Goal: Task Accomplishment & Management: Manage account settings

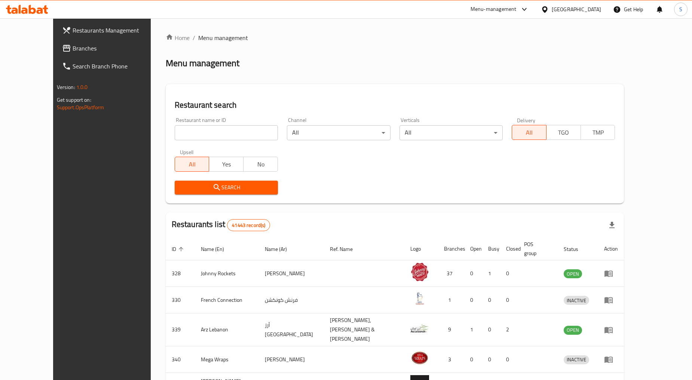
click at [586, 9] on div "United Arab Emirates" at bounding box center [576, 9] width 49 height 8
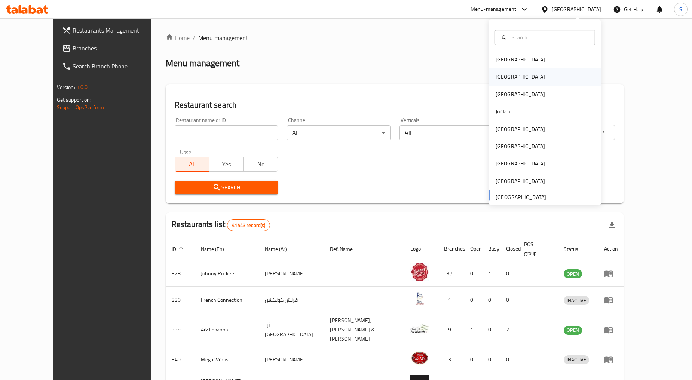
click at [496, 80] on div "[GEOGRAPHIC_DATA]" at bounding box center [520, 77] width 49 height 8
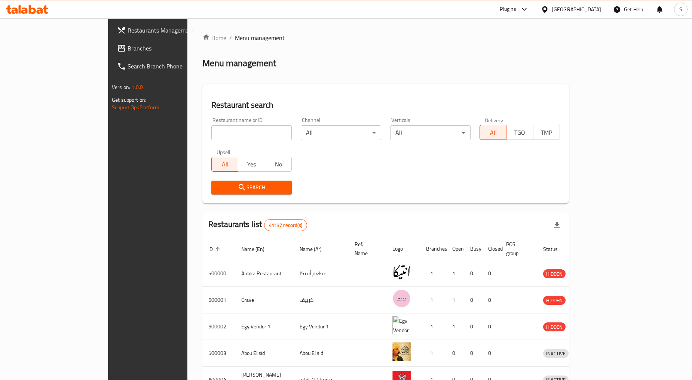
click at [211, 135] on input "search" at bounding box center [251, 132] width 80 height 15
paste input "669078"
type input "669078"
click button "Search" at bounding box center [251, 188] width 80 height 14
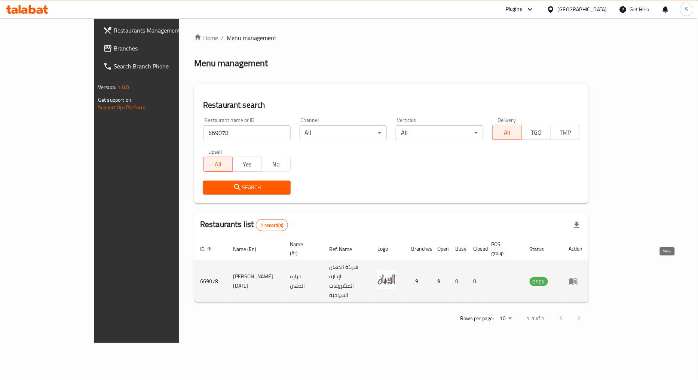
click at [583, 277] on link "enhanced table" at bounding box center [576, 281] width 14 height 9
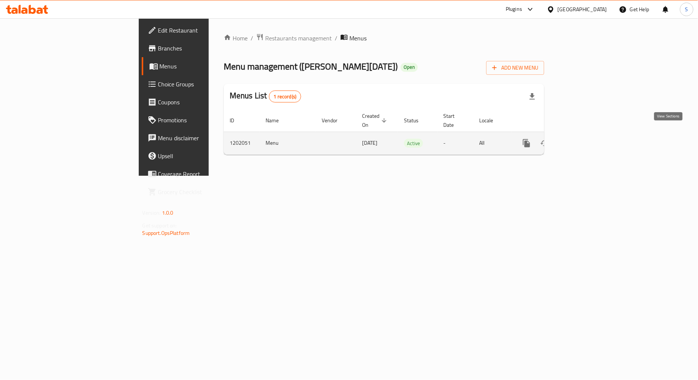
click at [589, 134] on link "enhanced table" at bounding box center [580, 143] width 18 height 18
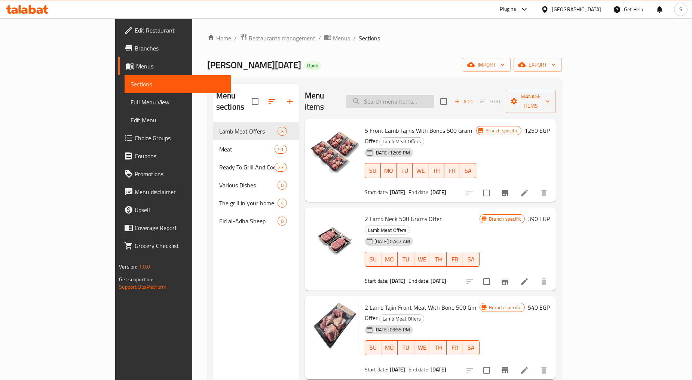
click at [421, 102] on input "search" at bounding box center [390, 101] width 88 height 13
paste input "2 Minced Kanduz Plates 500 Grams"
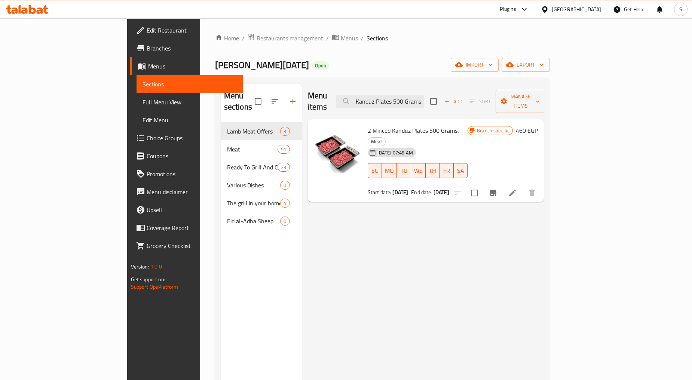
type input "2 Minced Kanduz Plates 500 Grams"
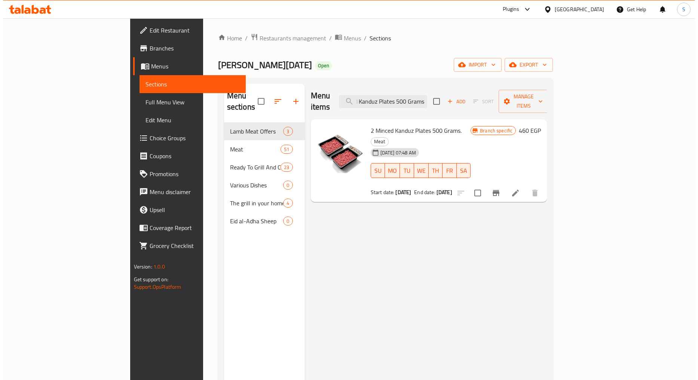
scroll to position [0, 0]
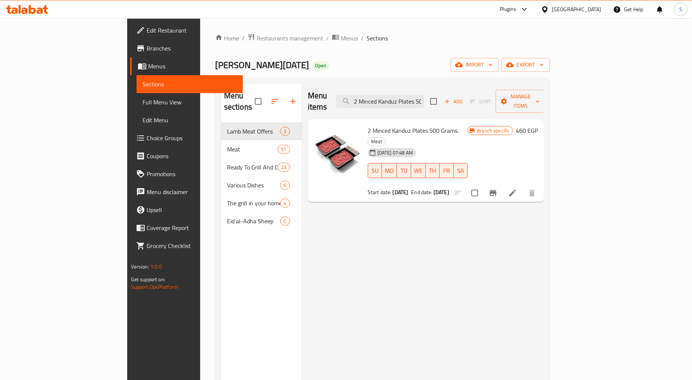
click at [502, 184] on button "Branch-specific-item" at bounding box center [493, 193] width 18 height 18
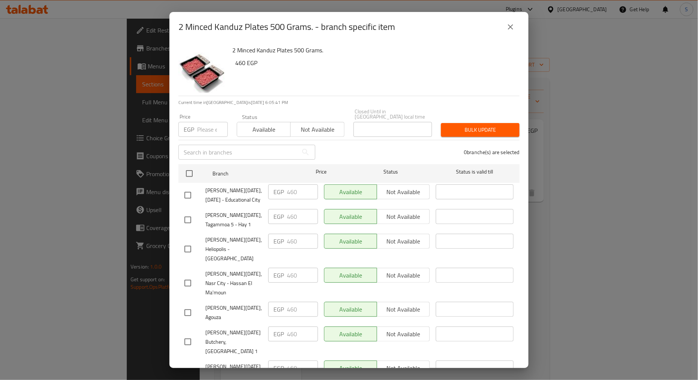
click at [511, 28] on icon "close" at bounding box center [510, 26] width 9 height 9
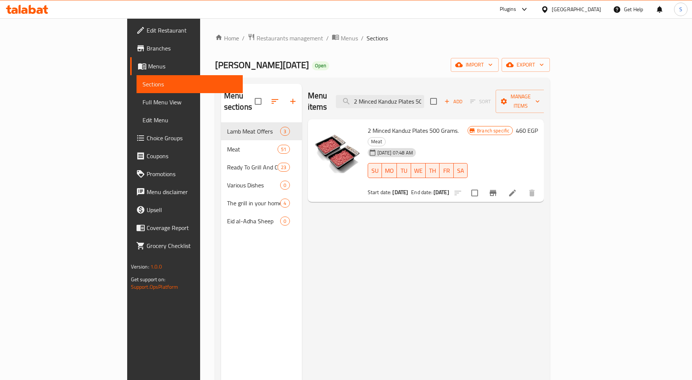
click at [433, 233] on div "Menu items 2 Minced Kanduz Plates 500 Grams Add Sort Manage items 2 Minced Kand…" at bounding box center [423, 274] width 242 height 380
click at [147, 47] on span "Branches" at bounding box center [192, 48] width 90 height 9
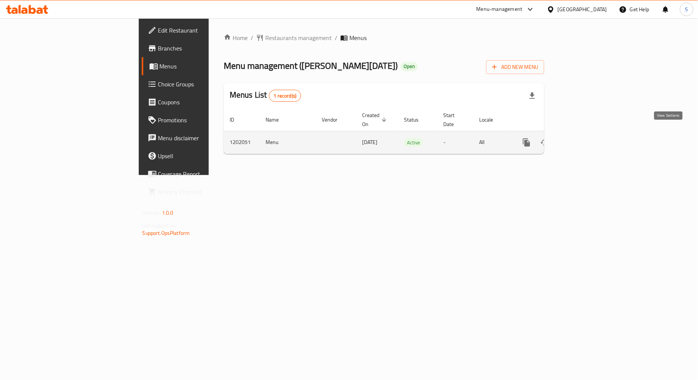
click at [584, 139] on icon "enhanced table" at bounding box center [580, 142] width 7 height 7
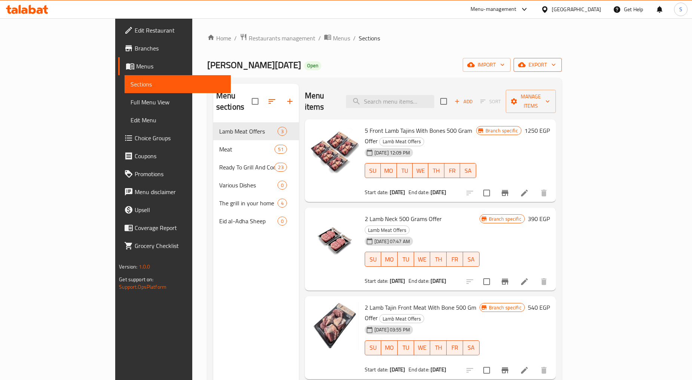
click at [556, 64] on span "export" at bounding box center [537, 64] width 36 height 9
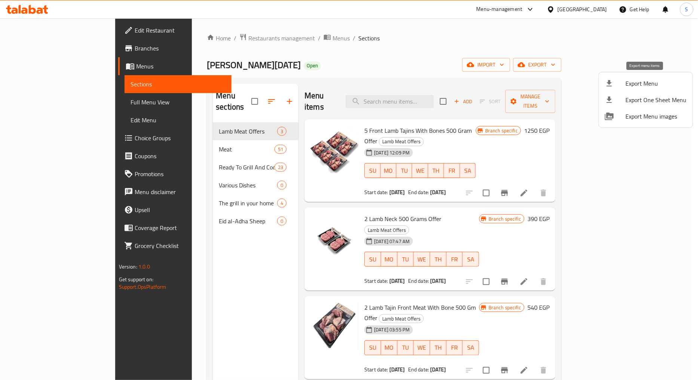
click at [637, 86] on span "Export Menu" at bounding box center [656, 83] width 61 height 9
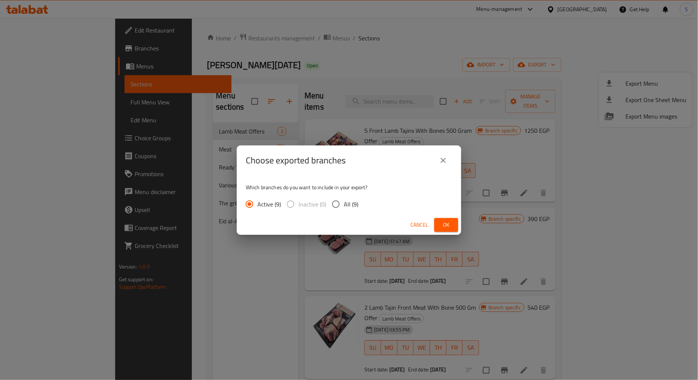
click at [344, 204] on span "All (9)" at bounding box center [351, 204] width 15 height 9
click at [344, 204] on input "All (9)" at bounding box center [336, 204] width 16 height 16
radio input "true"
click at [440, 221] on span "Ok" at bounding box center [446, 224] width 12 height 9
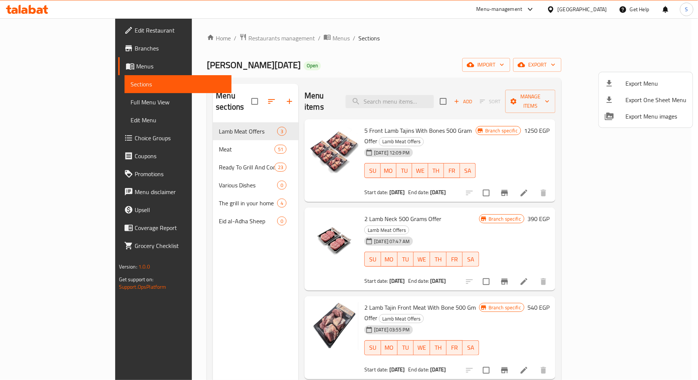
click at [46, 49] on div at bounding box center [349, 190] width 698 height 380
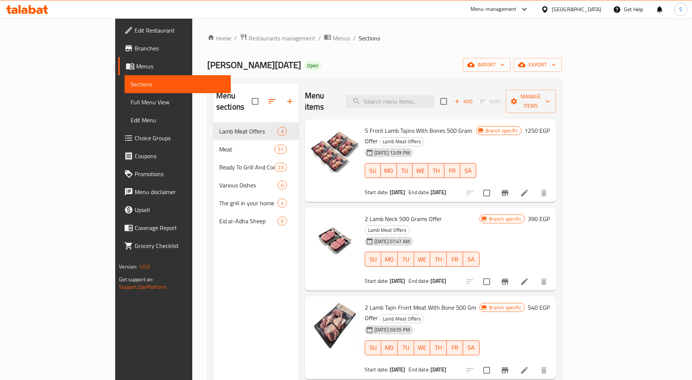
click at [135, 49] on span "Branches" at bounding box center [180, 48] width 90 height 9
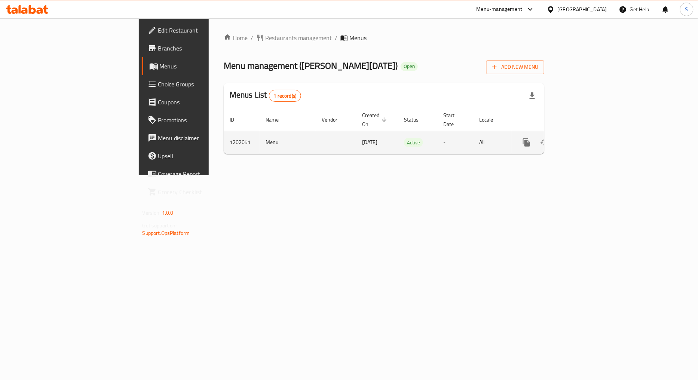
click at [585, 138] on icon "enhanced table" at bounding box center [580, 142] width 9 height 9
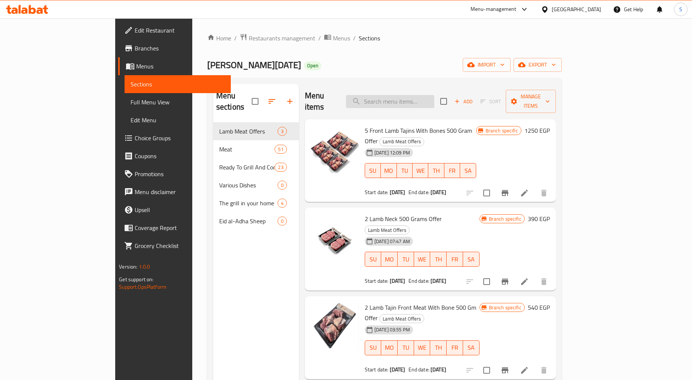
click at [420, 98] on input "search" at bounding box center [390, 101] width 88 height 13
paste input "2 Minced Kanduz Plates 500 Grams"
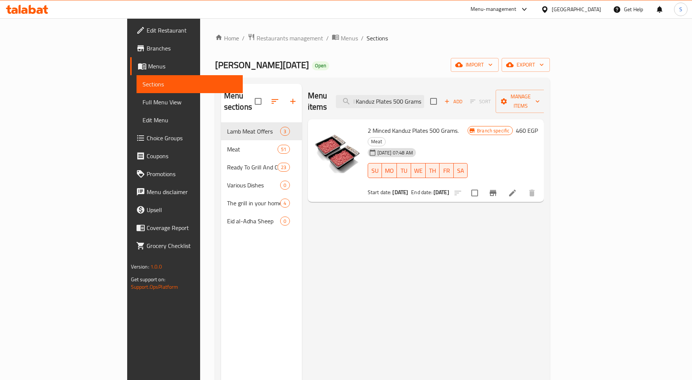
type input "2 Minced Kanduz Plates 500 Grams"
click at [497, 188] on icon "Branch-specific-item" at bounding box center [492, 192] width 9 height 9
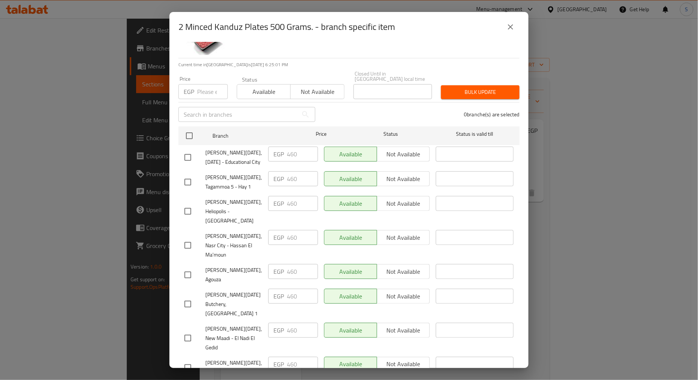
scroll to position [0, 0]
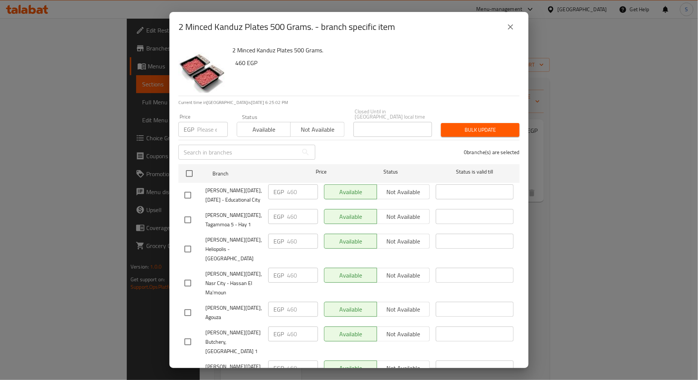
click at [515, 33] on button "close" at bounding box center [511, 27] width 18 height 18
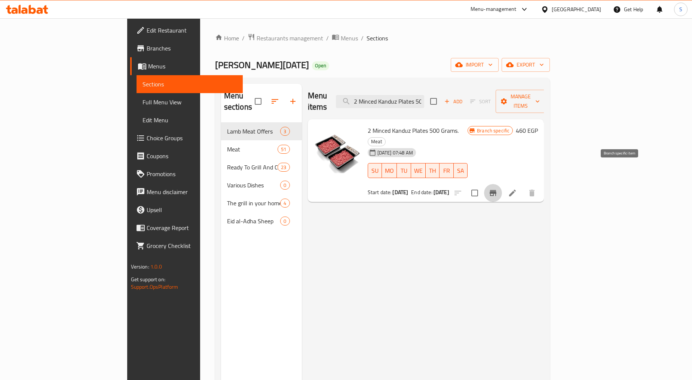
click at [497, 188] on icon "Branch-specific-item" at bounding box center [492, 192] width 9 height 9
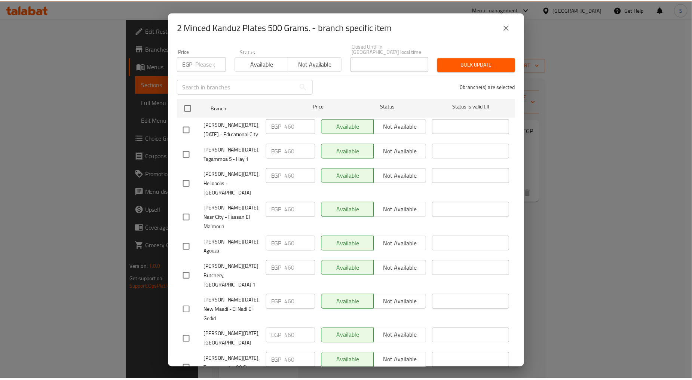
scroll to position [79, 0]
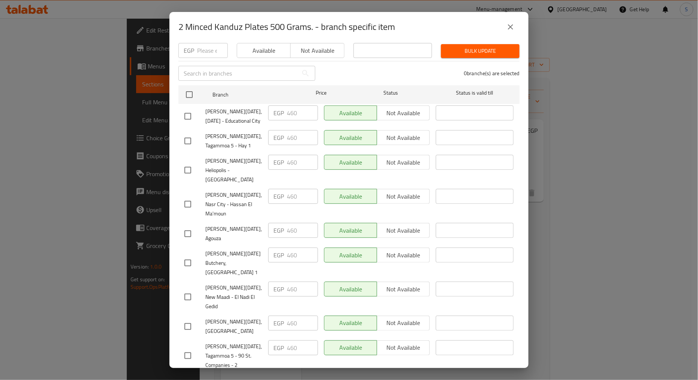
click at [508, 28] on icon "close" at bounding box center [510, 26] width 9 height 9
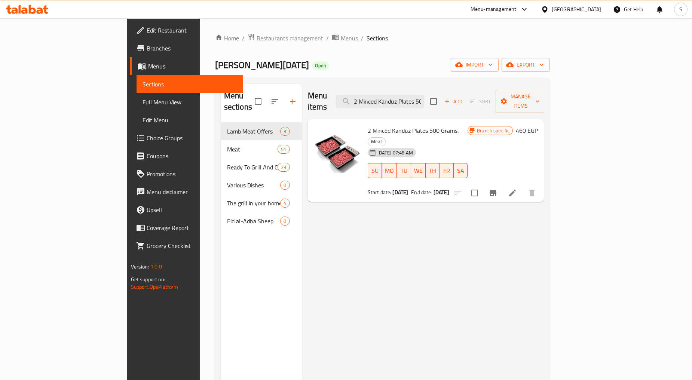
click at [517, 188] on icon at bounding box center [512, 192] width 9 height 9
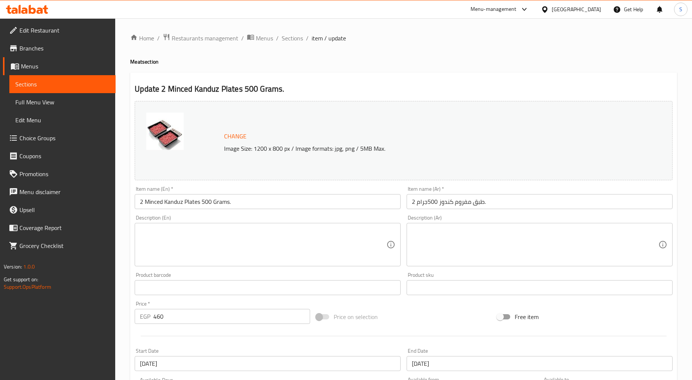
click at [430, 201] on input "2 طبق مفروم كندوز 500جرام." at bounding box center [540, 201] width 266 height 15
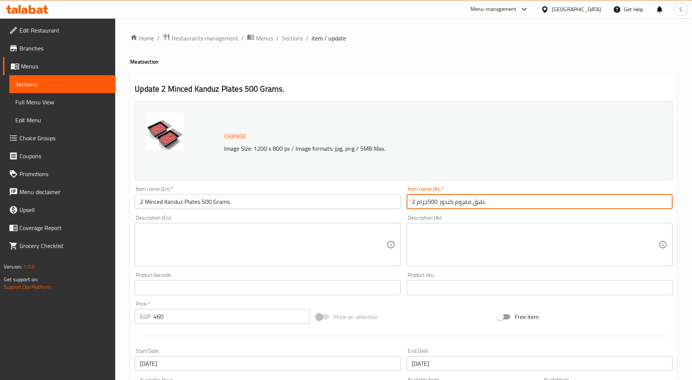
click at [438, 200] on input "2 طبق مفروم كندوز 500جرام." at bounding box center [540, 201] width 266 height 15
click at [500, 204] on input "2 طبق مفروم كندوز 500 جرام." at bounding box center [540, 201] width 266 height 15
type input "2 طبق مفروم كندوز 500 جرام."
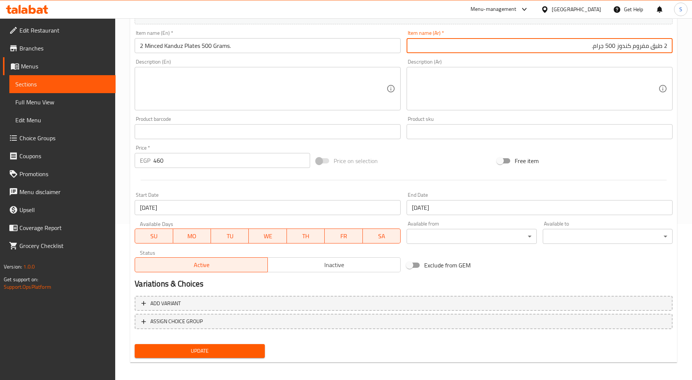
scroll to position [158, 0]
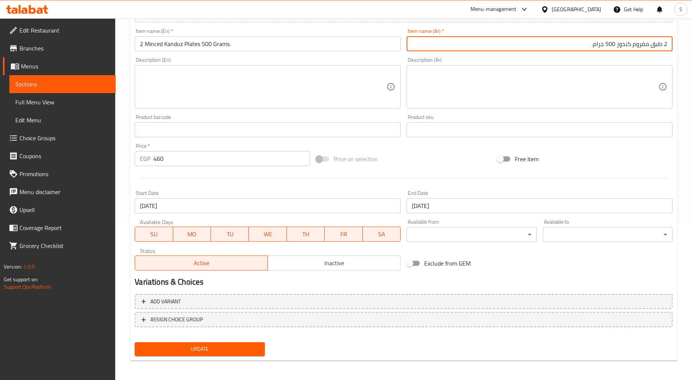
click at [178, 207] on input "05-05-2025" at bounding box center [268, 205] width 266 height 15
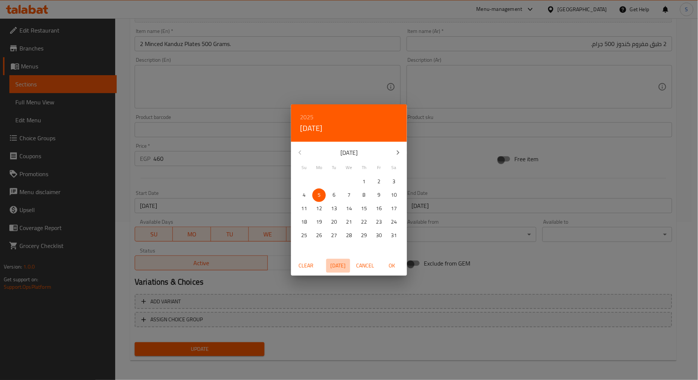
click at [335, 260] on button "Today" at bounding box center [338, 266] width 24 height 14
click at [394, 264] on span "OK" at bounding box center [392, 265] width 18 height 9
type input "[DATE]"
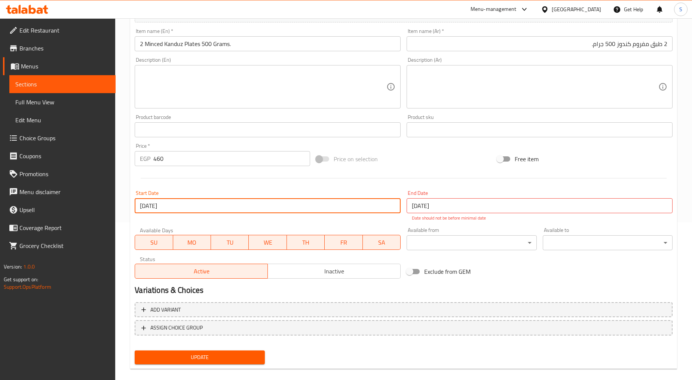
click at [464, 206] on input "[DATE]" at bounding box center [540, 205] width 266 height 15
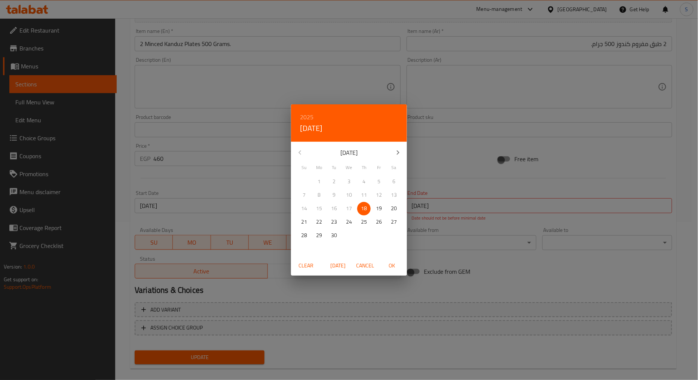
click at [398, 150] on icon "button" at bounding box center [397, 152] width 9 height 9
click at [350, 233] on p "31" at bounding box center [349, 235] width 6 height 9
click at [395, 267] on span "OK" at bounding box center [392, 265] width 18 height 9
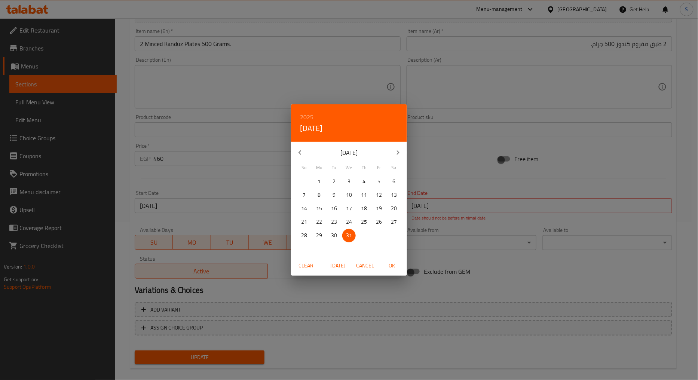
type input "[DATE]"
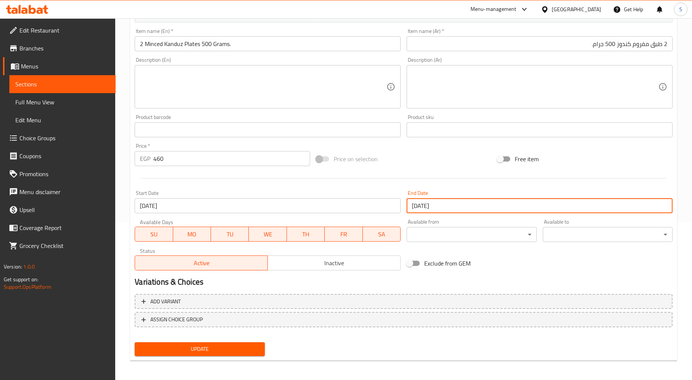
click at [334, 268] on button "Inactive" at bounding box center [333, 262] width 133 height 15
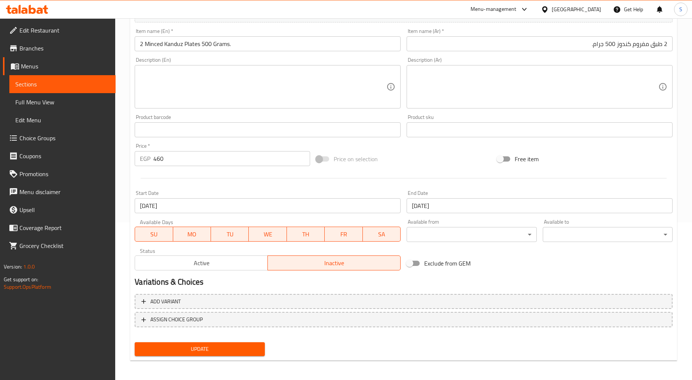
click at [195, 347] on span "Update" at bounding box center [200, 348] width 118 height 9
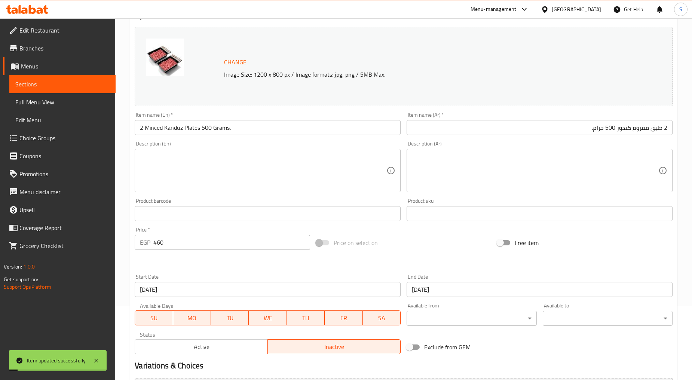
scroll to position [0, 0]
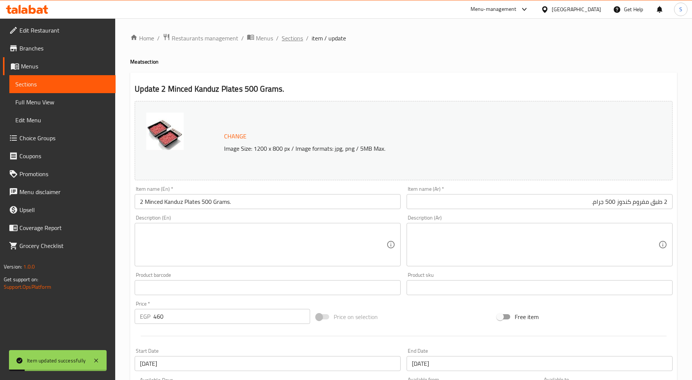
click at [287, 42] on span "Sections" at bounding box center [292, 38] width 21 height 9
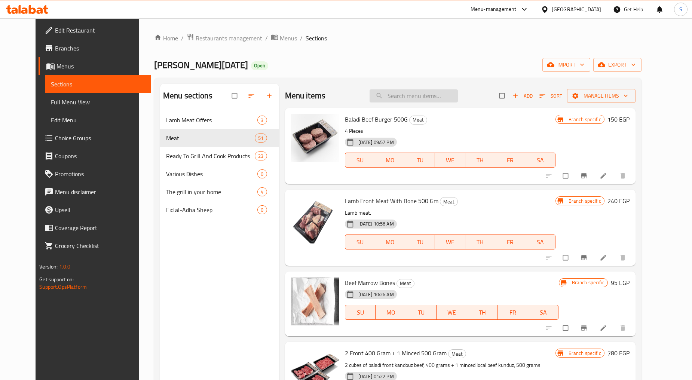
click at [408, 98] on input "search" at bounding box center [414, 95] width 88 height 13
paste input "2 Minced Kanduz Plates 500 Grams"
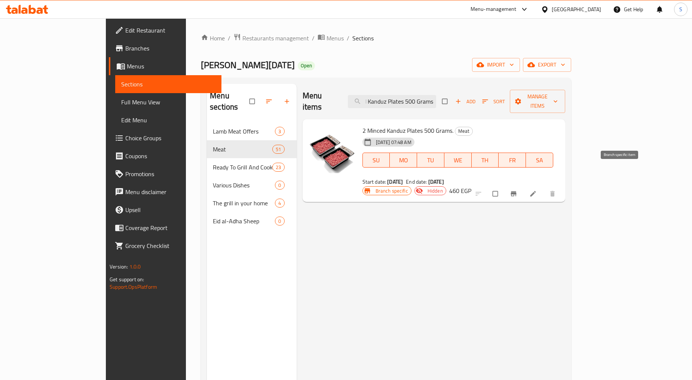
type input "2 Minced Kanduz Plates 500 Grams"
click at [523, 186] on button "Branch-specific-item" at bounding box center [514, 194] width 18 height 16
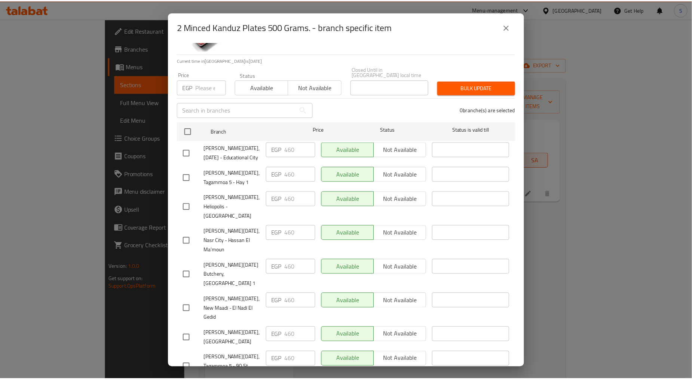
scroll to position [79, 0]
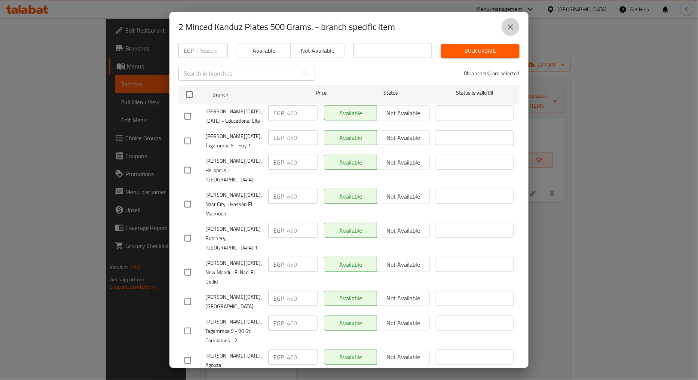
click at [512, 27] on icon "close" at bounding box center [510, 26] width 9 height 9
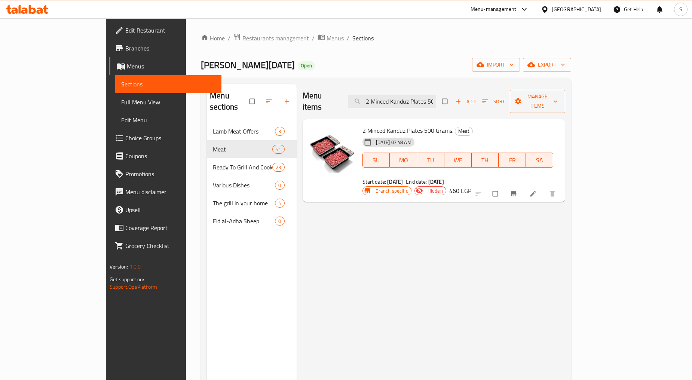
click at [495, 246] on div "Menu items 2 Minced Kanduz Plates 500 Grams Add Sort Manage items 2 Minced Kand…" at bounding box center [431, 274] width 269 height 380
click at [109, 53] on link "Branches" at bounding box center [165, 48] width 113 height 18
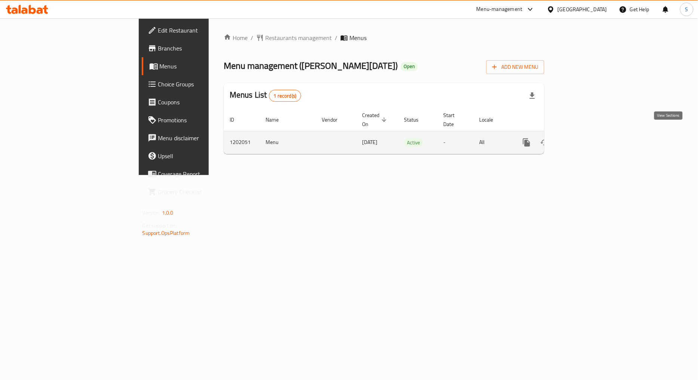
click at [585, 138] on icon "enhanced table" at bounding box center [580, 142] width 9 height 9
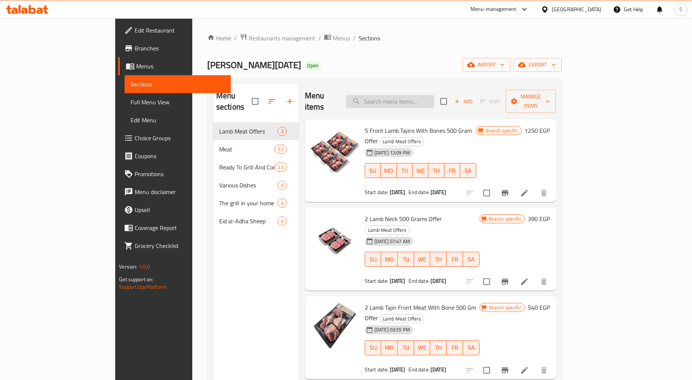
click at [434, 95] on input "search" at bounding box center [390, 101] width 88 height 13
paste input "2 Minced Kanduz Plates 500 Grams"
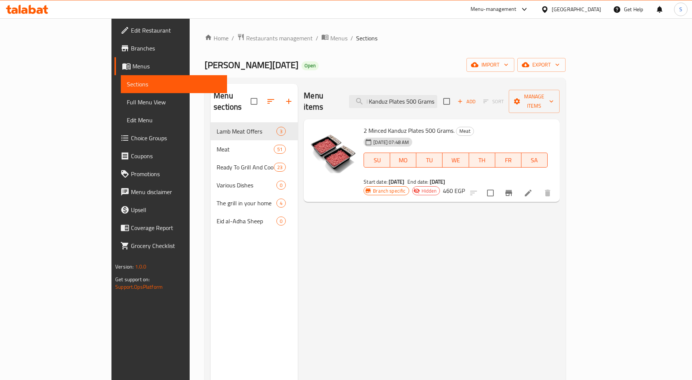
type input "2 Minced Kanduz Plates 500 Grams"
click at [539, 186] on li at bounding box center [528, 192] width 21 height 13
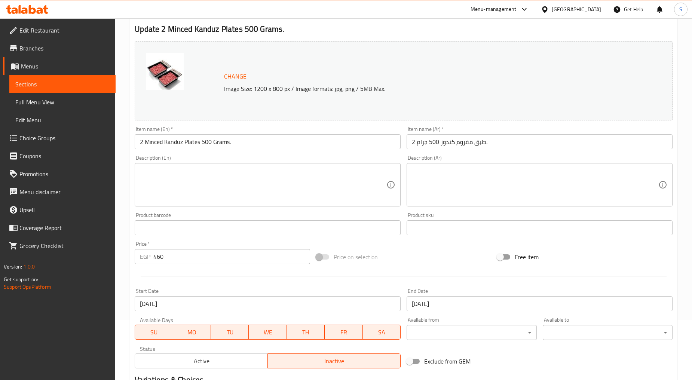
scroll to position [158, 0]
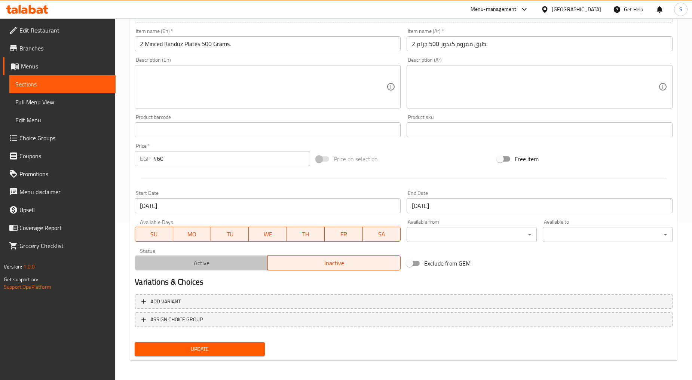
click at [193, 264] on span "Active" at bounding box center [201, 263] width 127 height 11
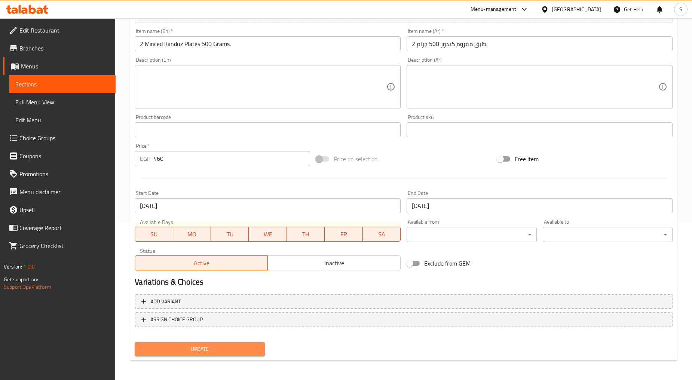
click at [194, 345] on span "Update" at bounding box center [200, 348] width 118 height 9
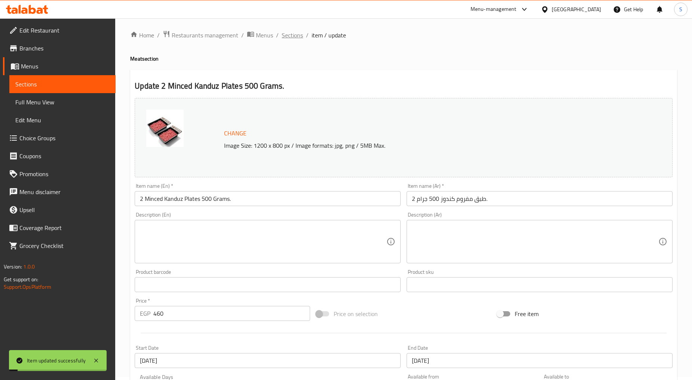
scroll to position [0, 0]
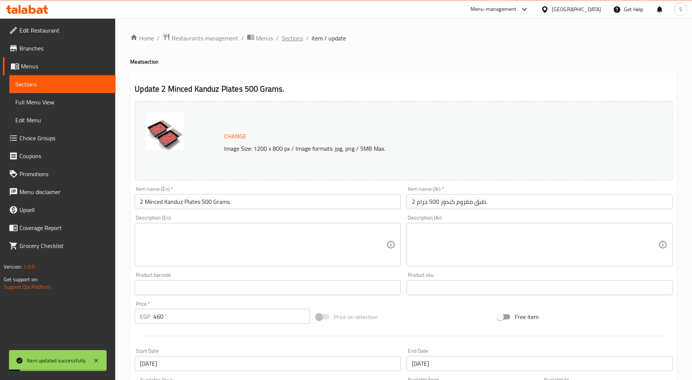
click at [290, 37] on span "Sections" at bounding box center [292, 38] width 21 height 9
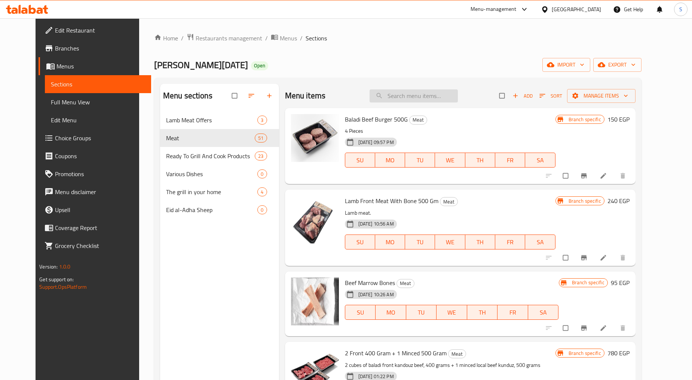
click at [413, 92] on input "search" at bounding box center [414, 95] width 88 height 13
paste input "2 Minced Kanduz Plates 500 Grams"
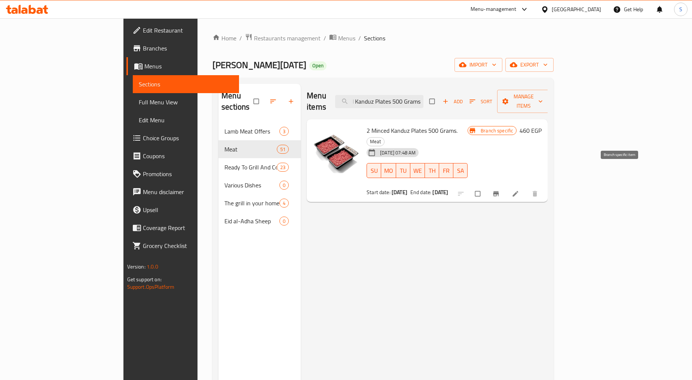
type input "2 Minced Kanduz Plates 500 Grams"
click at [506, 186] on button "Branch-specific-item" at bounding box center [497, 194] width 18 height 16
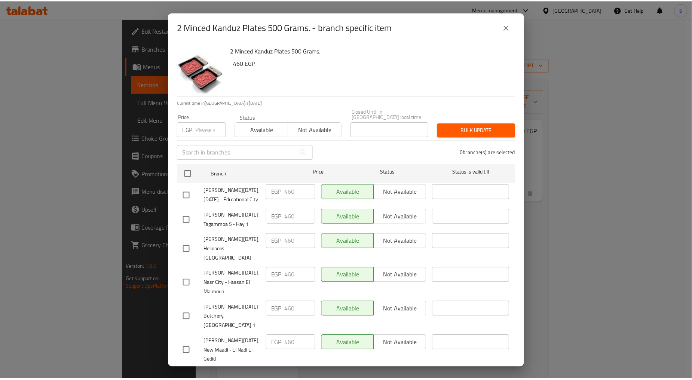
scroll to position [79, 0]
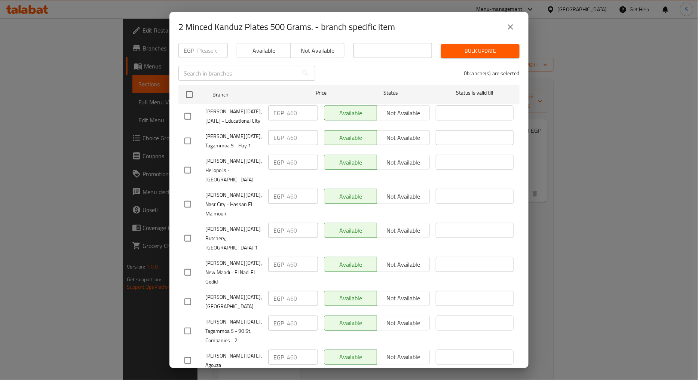
click at [510, 31] on icon "close" at bounding box center [510, 26] width 9 height 9
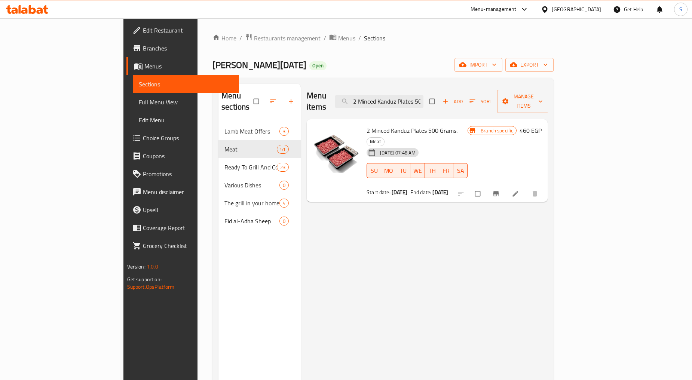
click at [363, 248] on div "Menu items 2 Minced Kanduz Plates 500 Grams Add Sort Manage items 2 Minced Kand…" at bounding box center [424, 274] width 247 height 380
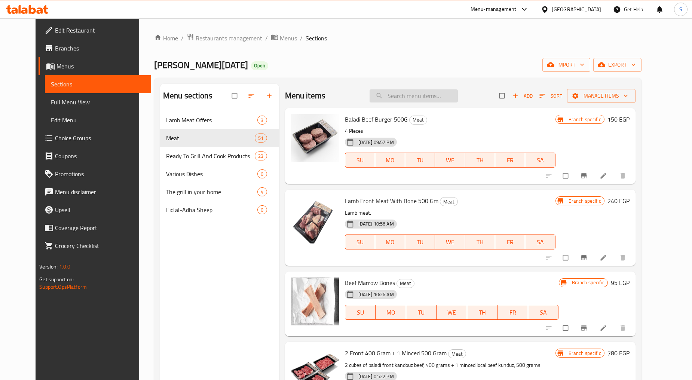
click at [398, 94] on input "search" at bounding box center [414, 95] width 88 height 13
paste input "2 Minced Kanduz Plates 500 Grams"
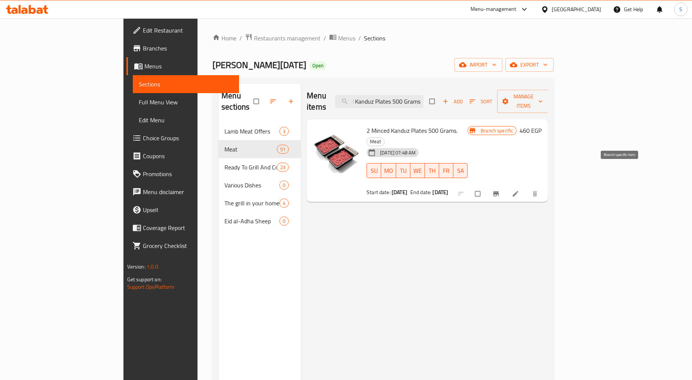
type input "2 Minced Kanduz Plates 500 Grams"
click at [506, 186] on button "Branch-specific-item" at bounding box center [497, 194] width 18 height 16
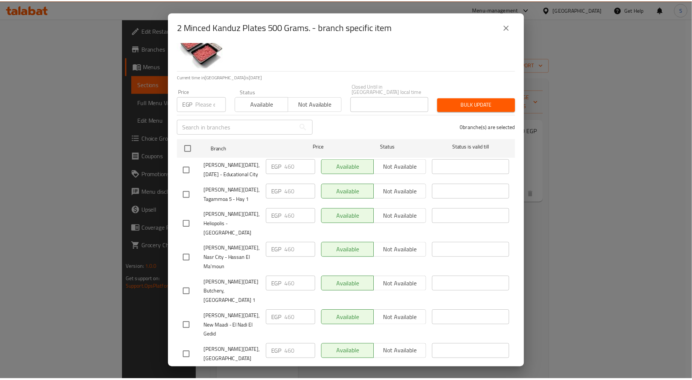
scroll to position [79, 0]
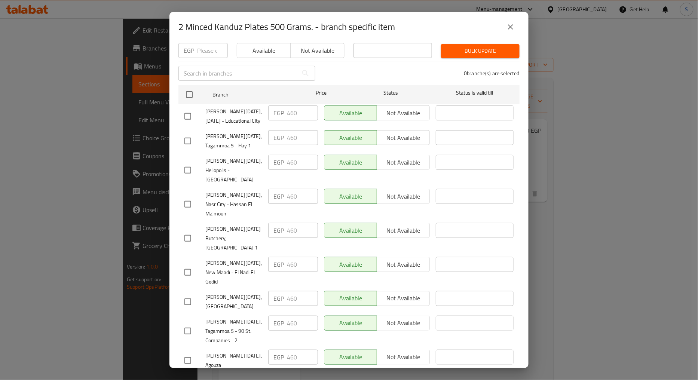
click at [512, 23] on icon "close" at bounding box center [510, 26] width 9 height 9
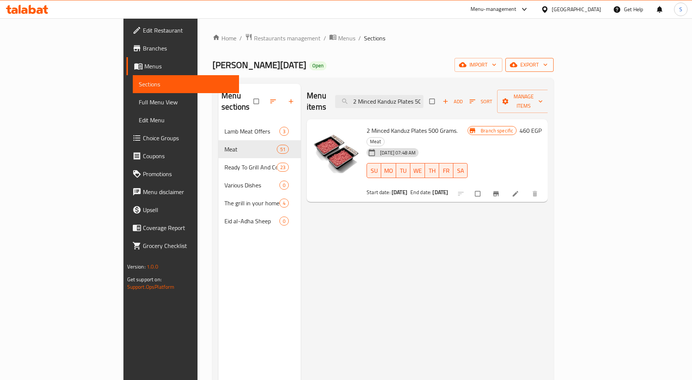
click at [548, 67] on span "export" at bounding box center [529, 64] width 36 height 9
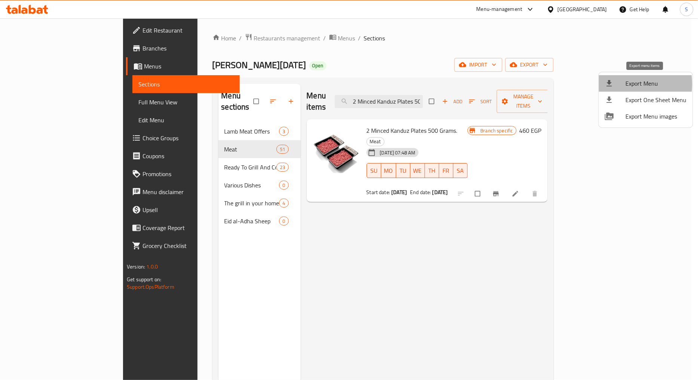
click at [617, 84] on div at bounding box center [615, 83] width 21 height 9
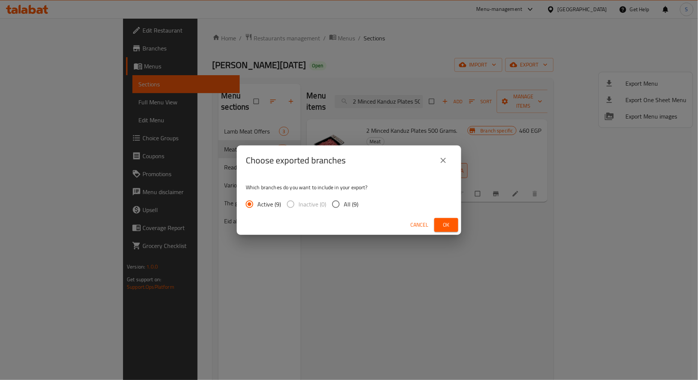
click at [352, 203] on span "All (9)" at bounding box center [351, 204] width 15 height 9
click at [344, 203] on input "All (9)" at bounding box center [336, 204] width 16 height 16
radio input "true"
click at [450, 226] on span "Ok" at bounding box center [446, 224] width 12 height 9
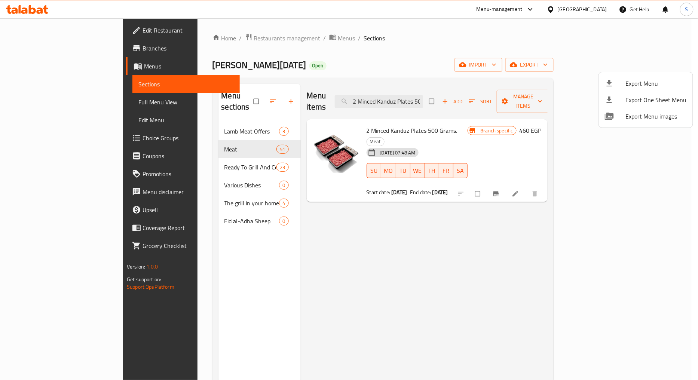
click at [432, 233] on div at bounding box center [349, 190] width 698 height 380
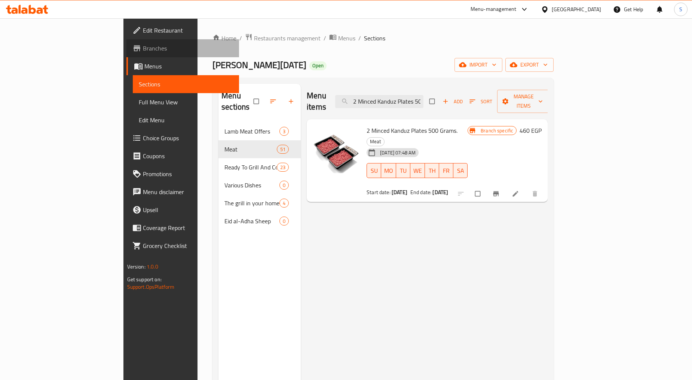
click at [143, 50] on span "Branches" at bounding box center [188, 48] width 90 height 9
